Goal: Navigation & Orientation: Understand site structure

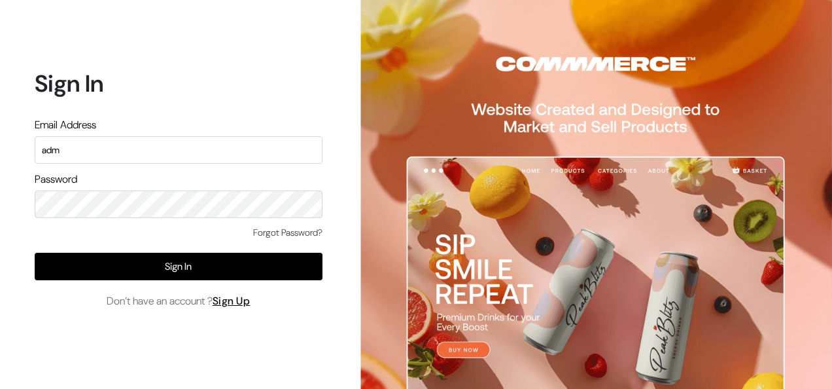
type input "admin@shahbookhouse.com"
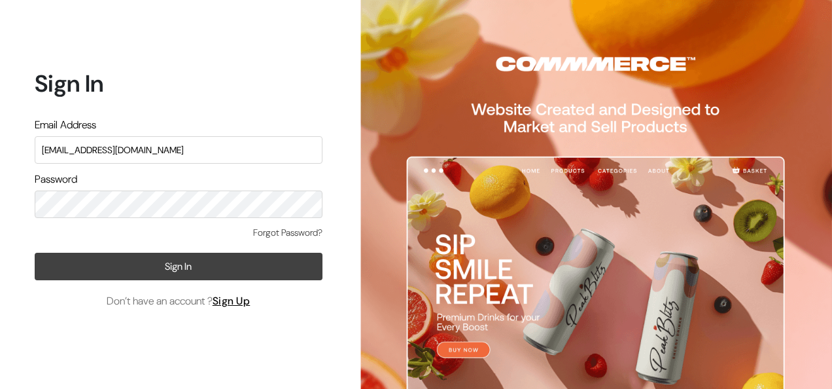
click at [287, 268] on button "Sign In" at bounding box center [179, 266] width 288 height 27
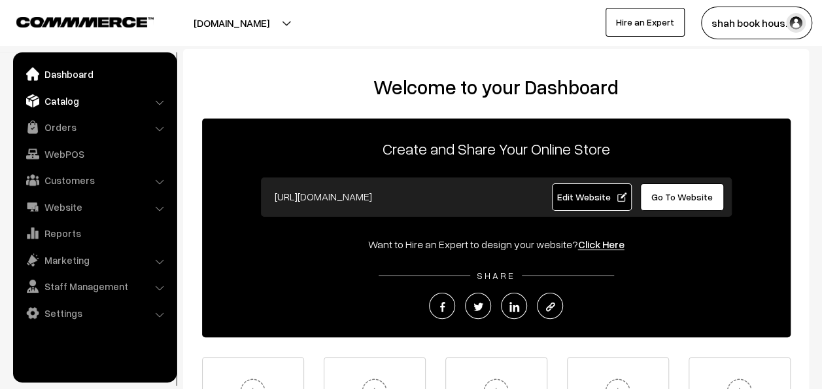
click at [149, 103] on link "Catalog" at bounding box center [94, 101] width 156 height 24
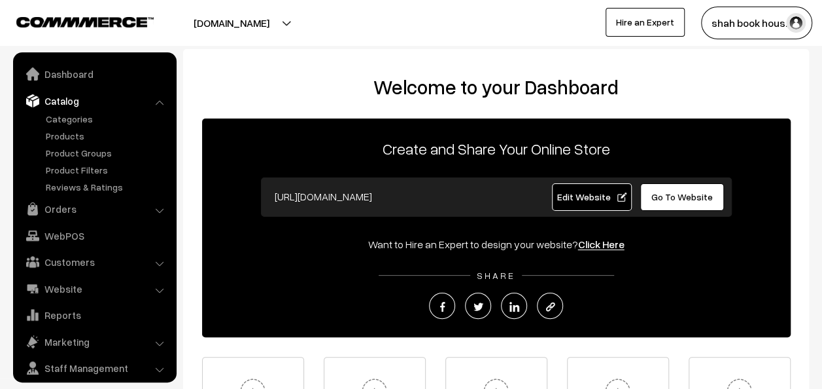
click at [65, 135] on link "Products" at bounding box center [108, 136] width 130 height 14
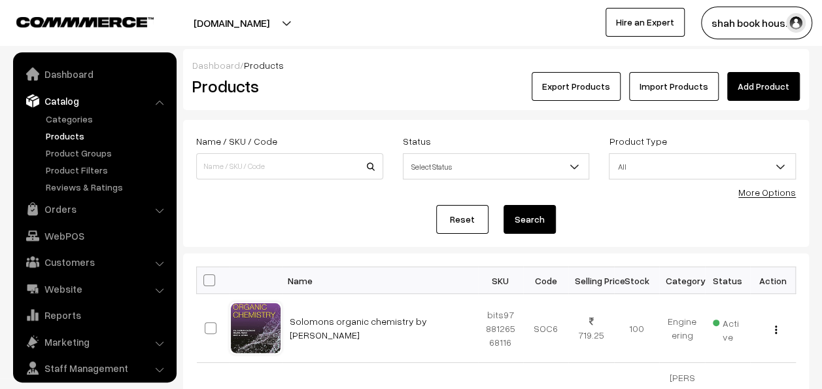
scroll to position [36, 0]
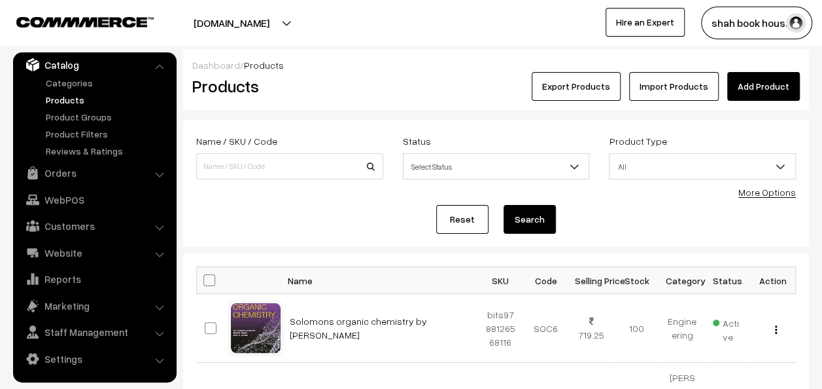
click at [776, 92] on link "Add Product" at bounding box center [763, 86] width 73 height 29
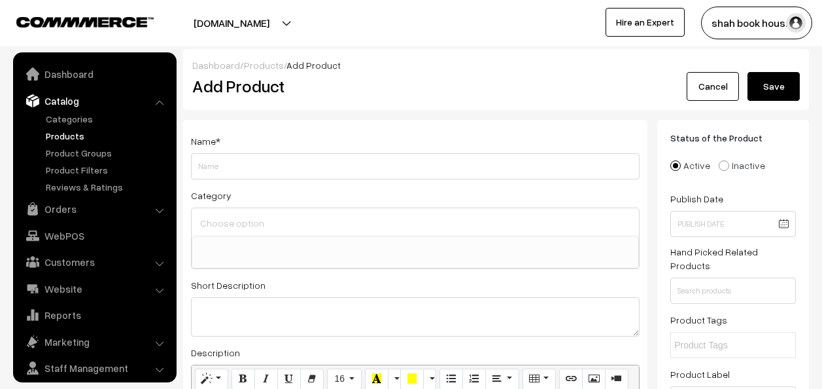
select select
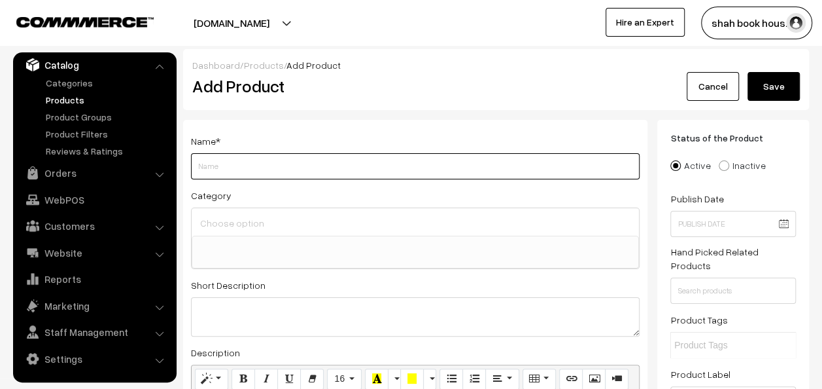
click at [451, 170] on input "Weight" at bounding box center [415, 166] width 449 height 26
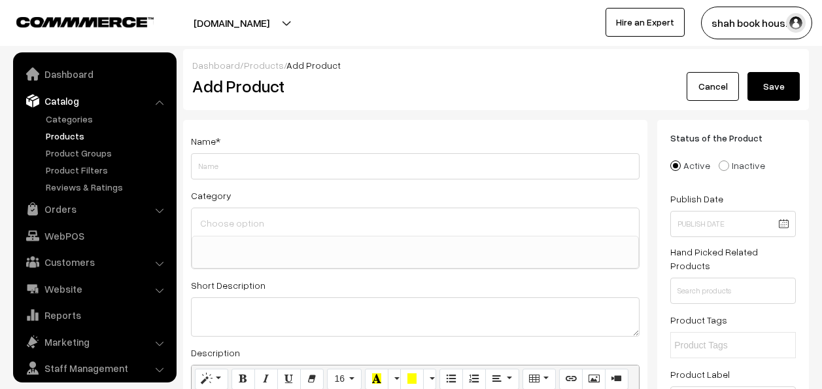
select select
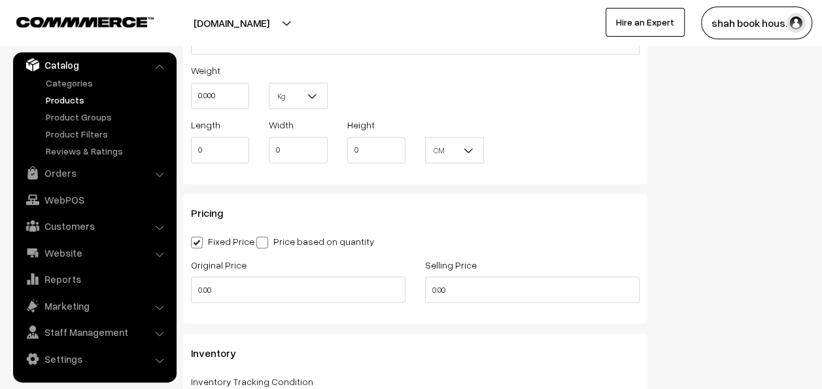
scroll to position [1010, 0]
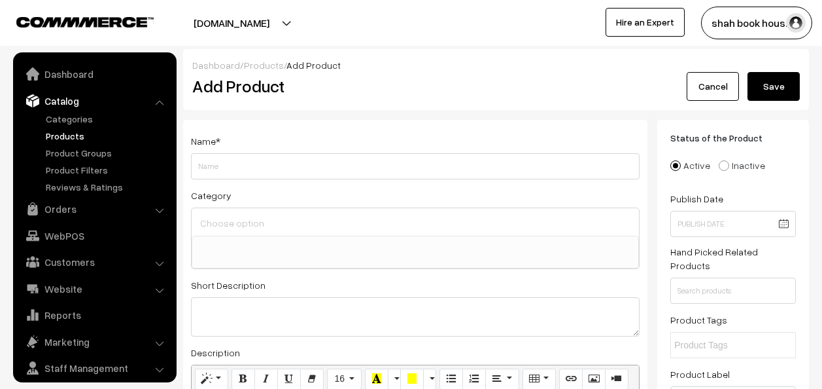
select select
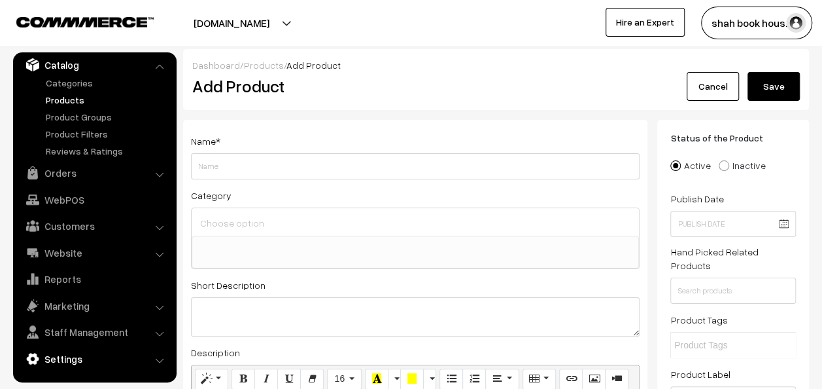
click at [79, 351] on link "Settings" at bounding box center [94, 359] width 156 height 24
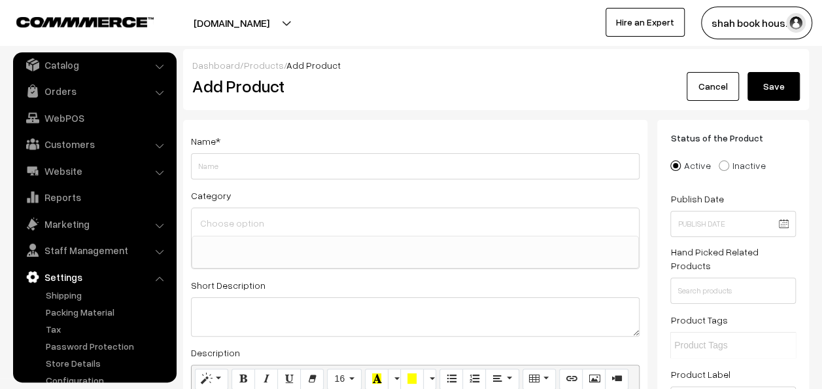
click at [60, 329] on link "Tax" at bounding box center [108, 329] width 130 height 14
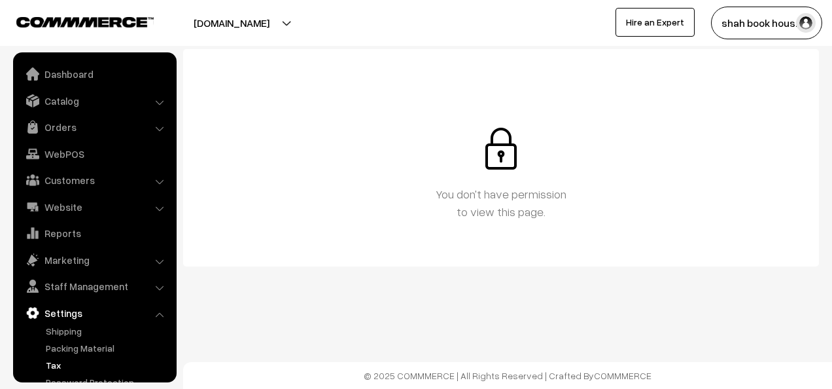
scroll to position [54, 0]
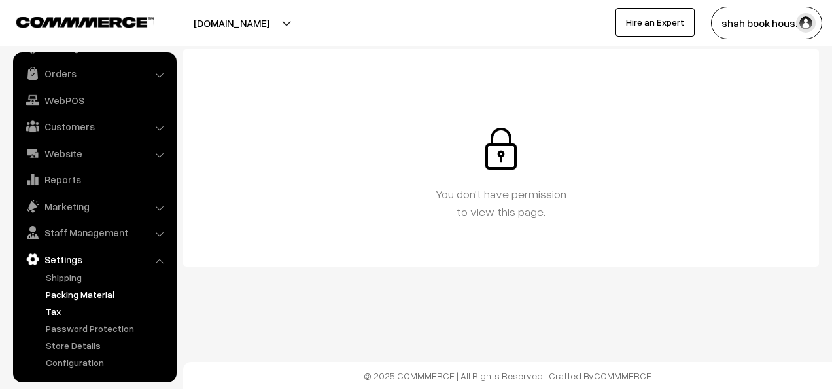
click at [63, 292] on link "Packing Material" at bounding box center [108, 294] width 130 height 14
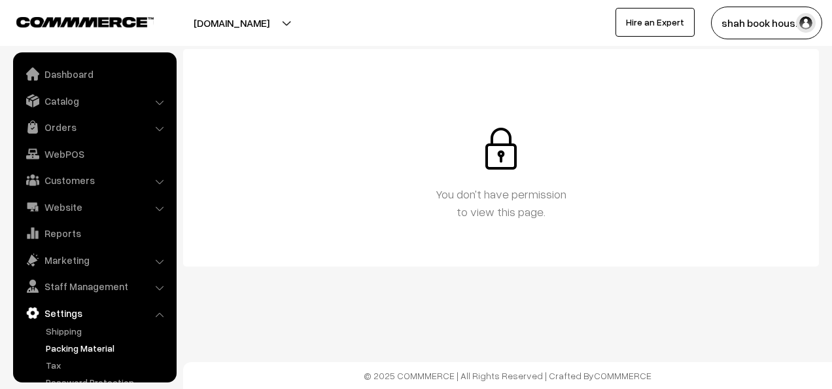
scroll to position [54, 0]
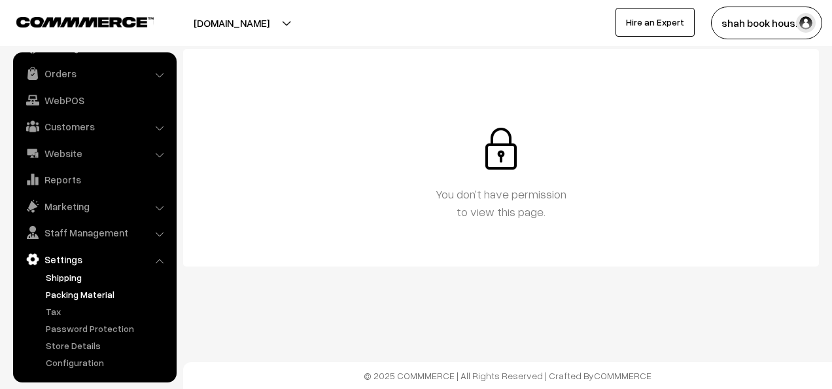
click at [52, 281] on link "Shipping" at bounding box center [108, 277] width 130 height 14
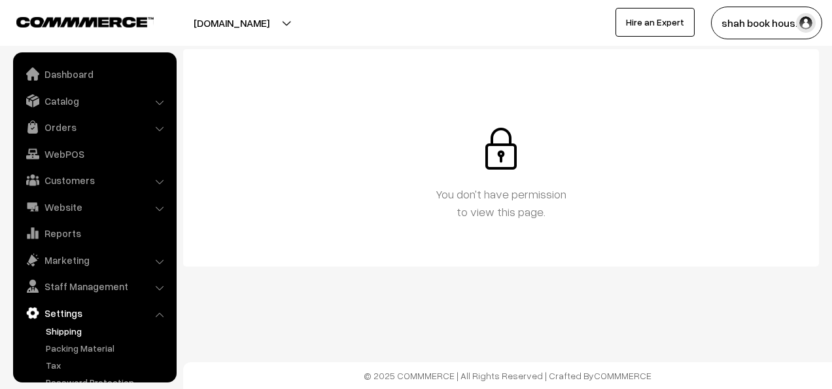
scroll to position [54, 0]
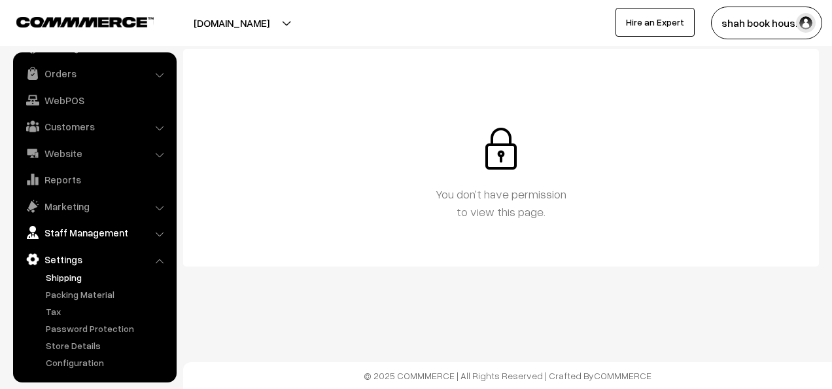
click at [48, 224] on link "Staff Management" at bounding box center [94, 232] width 156 height 24
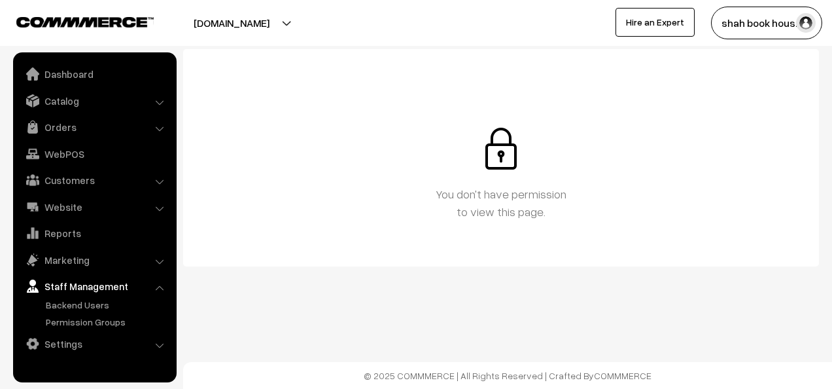
scroll to position [0, 0]
click at [62, 306] on link "Backend Users" at bounding box center [108, 305] width 130 height 14
click at [81, 338] on link "Settings" at bounding box center [94, 344] width 156 height 24
click at [47, 276] on link "Staff Management" at bounding box center [94, 286] width 156 height 24
click at [46, 262] on link "Marketing" at bounding box center [94, 260] width 156 height 24
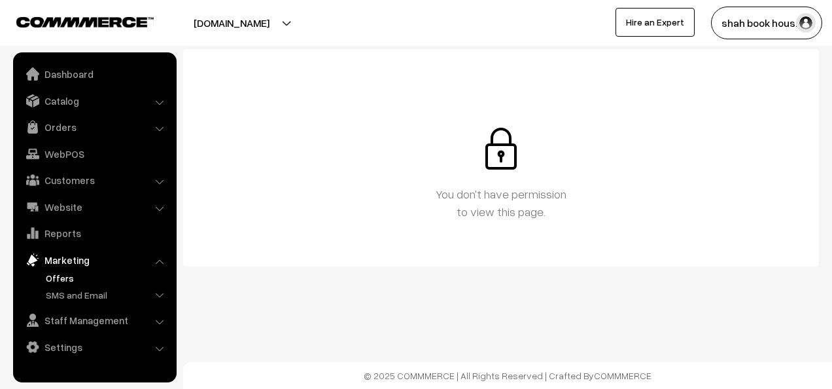
click at [57, 281] on link "Offers" at bounding box center [108, 278] width 130 height 14
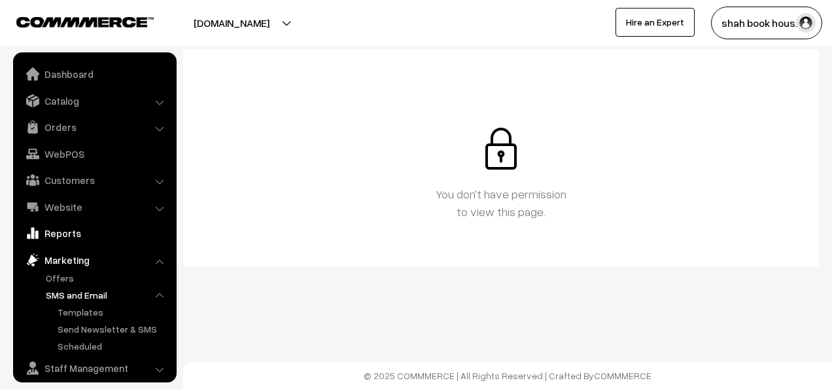
click at [38, 241] on link "Reports" at bounding box center [94, 233] width 156 height 24
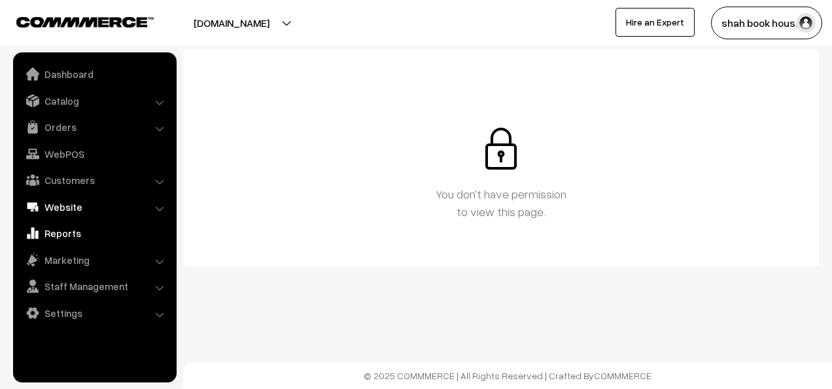
click at [44, 198] on link "Website" at bounding box center [94, 207] width 156 height 24
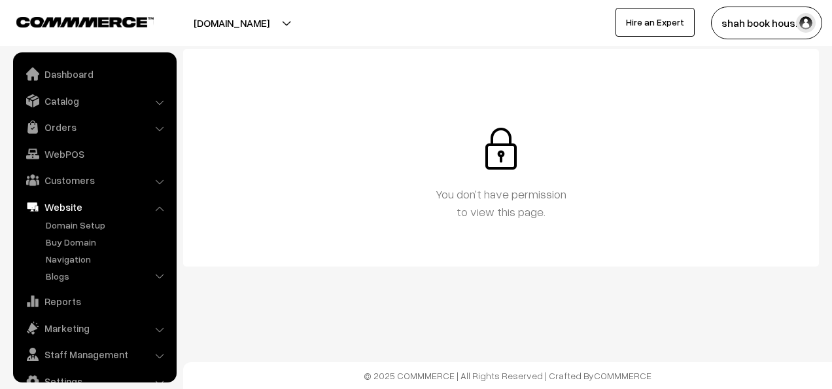
click at [786, 22] on button "shah book hous…" at bounding box center [766, 23] width 111 height 33
click at [746, 67] on link "My Profile" at bounding box center [766, 63] width 111 height 29
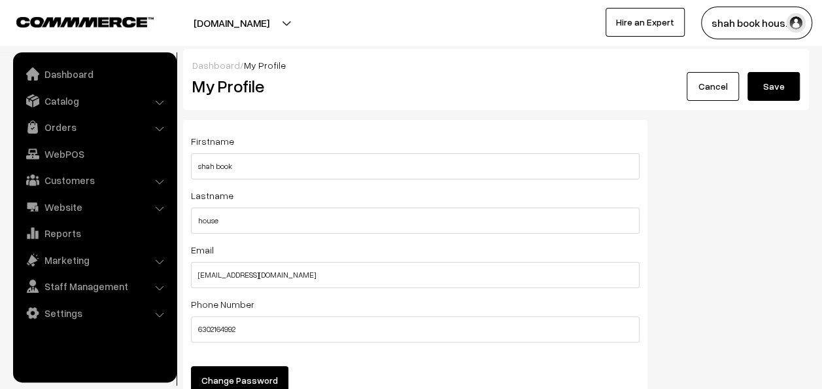
click at [778, 12] on button "shah book hous…" at bounding box center [756, 23] width 111 height 33
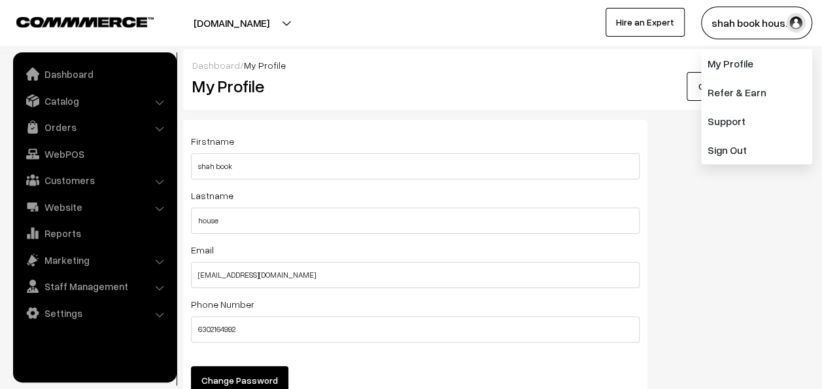
click at [739, 99] on link "Refer & Earn" at bounding box center [756, 92] width 111 height 29
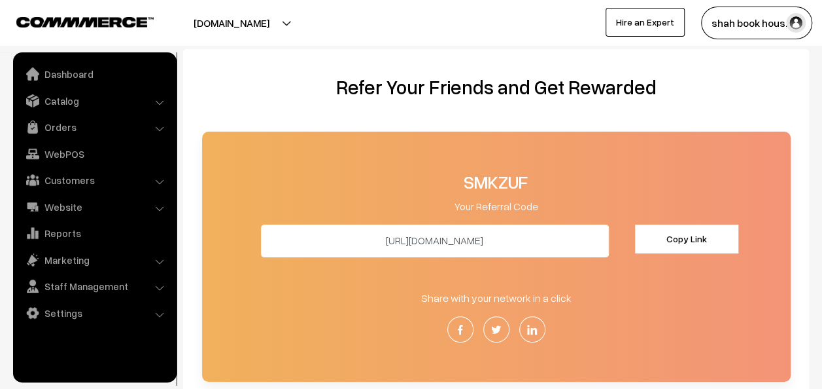
click at [765, 20] on button "shah book hous…" at bounding box center [756, 23] width 111 height 33
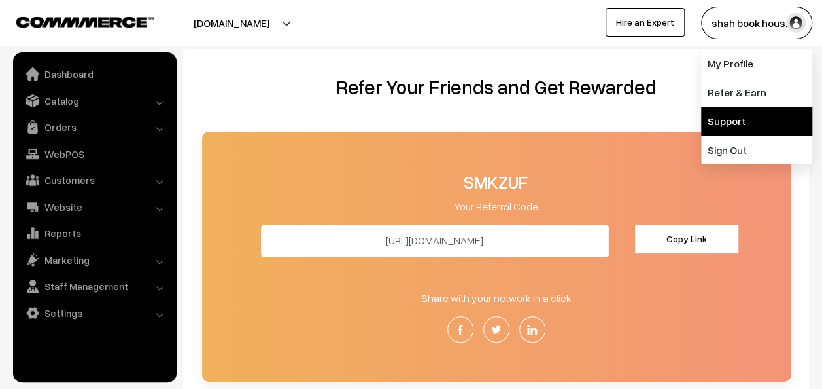
click at [736, 121] on link "Support" at bounding box center [756, 121] width 111 height 29
